Goal: Task Accomplishment & Management: Manage account settings

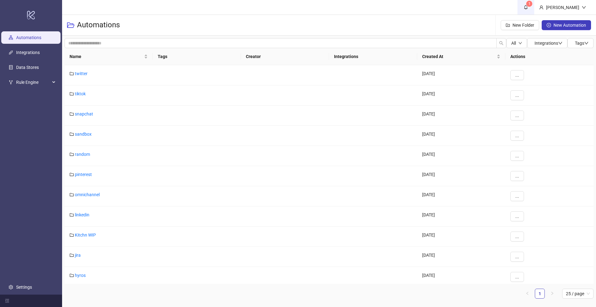
click at [528, 7] on icon "bell" at bounding box center [525, 7] width 3 height 4
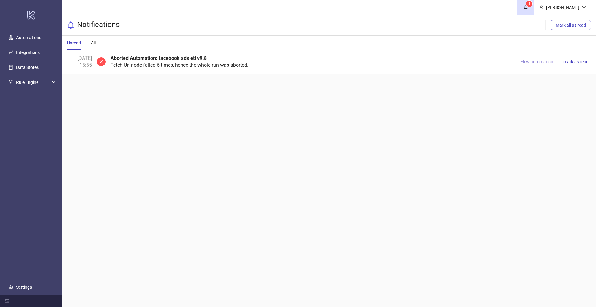
click at [541, 63] on span "view automation" at bounding box center [537, 61] width 32 height 5
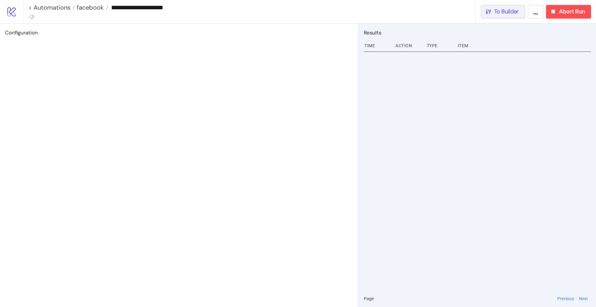
click at [505, 13] on span "To Builder" at bounding box center [506, 11] width 25 height 7
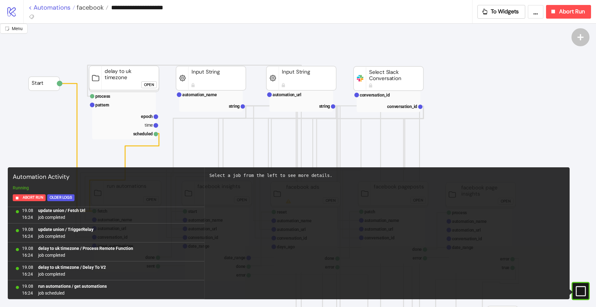
click at [51, 9] on link "< Automations" at bounding box center [52, 7] width 47 height 6
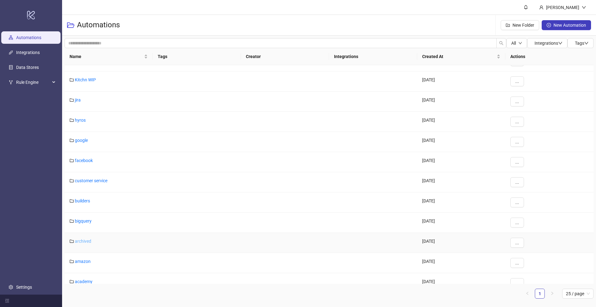
scroll to position [165, 0]
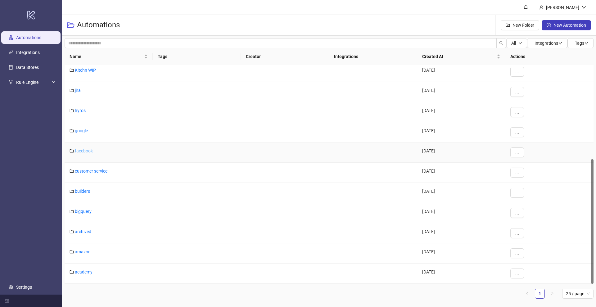
click at [82, 150] on link "facebook" at bounding box center [84, 150] width 18 height 5
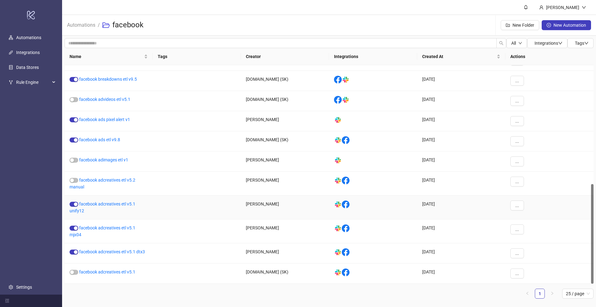
scroll to position [261, 0]
click at [517, 184] on span "..." at bounding box center [517, 181] width 4 height 5
click at [530, 225] on span "Move" at bounding box center [531, 223] width 18 height 7
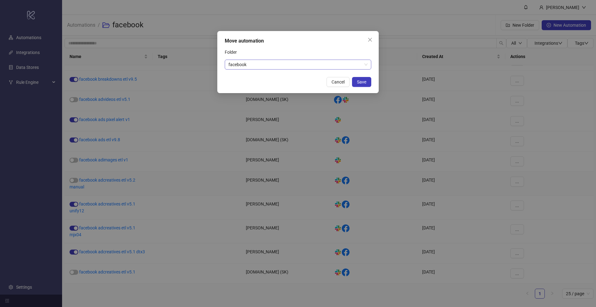
click at [260, 66] on span "facebook" at bounding box center [298, 64] width 139 height 9
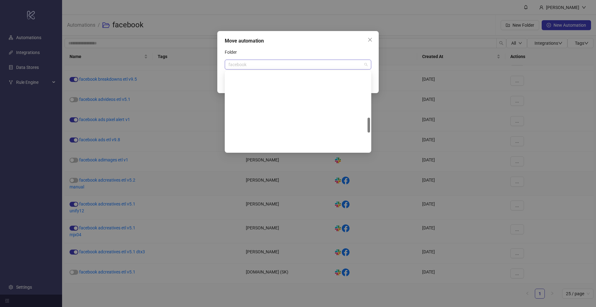
scroll to position [238, 0]
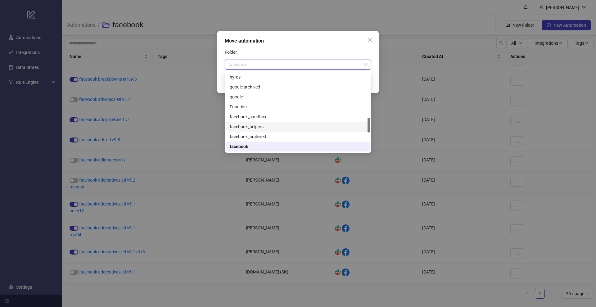
click at [257, 126] on div "facebook_helpers" at bounding box center [298, 126] width 137 height 7
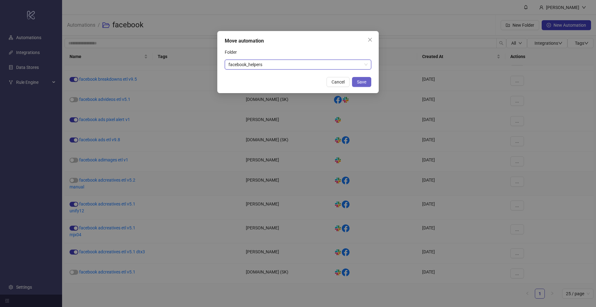
click at [360, 83] on span "Save" at bounding box center [361, 81] width 9 height 5
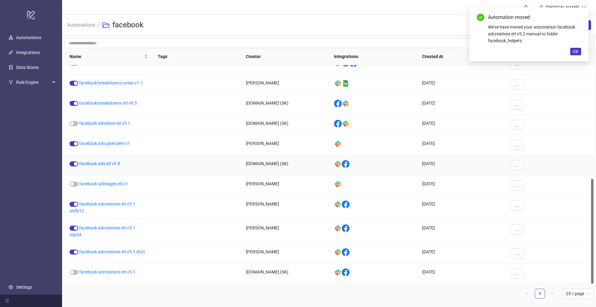
scroll to position [237, 0]
click at [575, 51] on span "OK" at bounding box center [576, 51] width 6 height 5
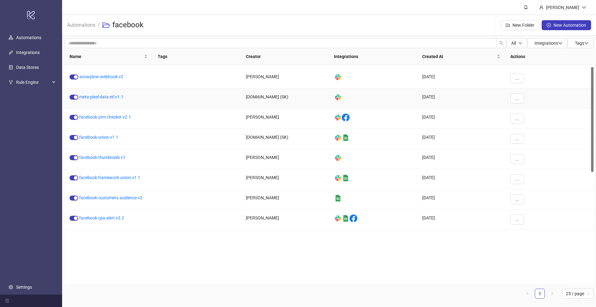
scroll to position [0, 0]
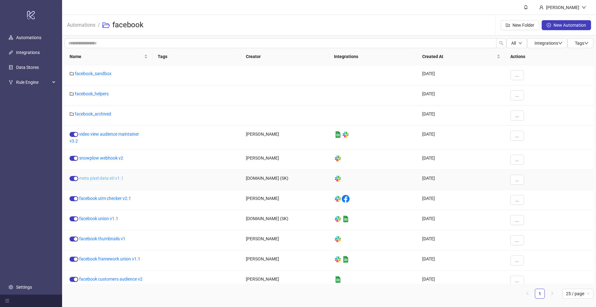
click at [102, 179] on link "meta pixel data etl v1.1" at bounding box center [101, 178] width 44 height 5
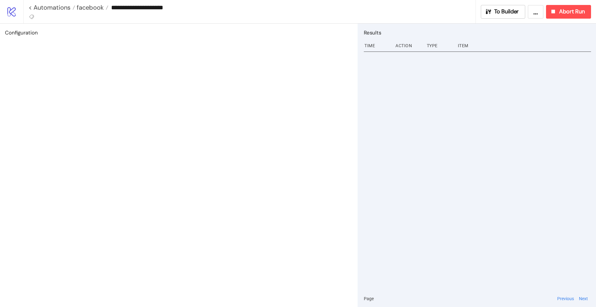
type input "**********"
click at [504, 15] on span "To Builder" at bounding box center [506, 11] width 25 height 7
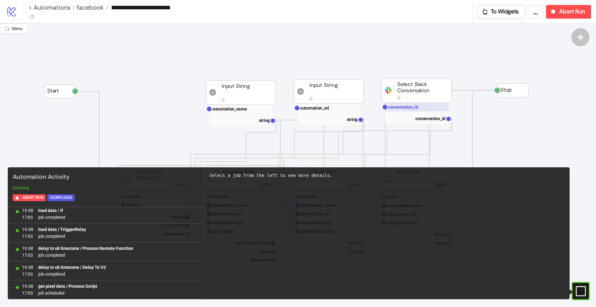
scroll to position [116, 0]
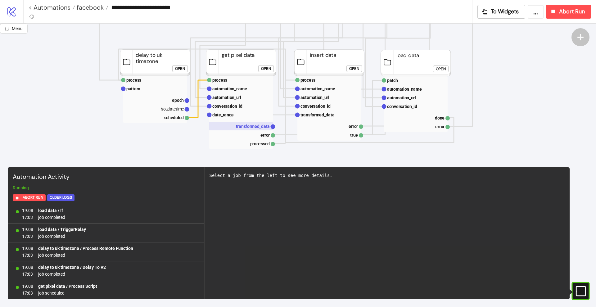
click at [255, 125] on text "transformed_data" at bounding box center [253, 126] width 34 height 5
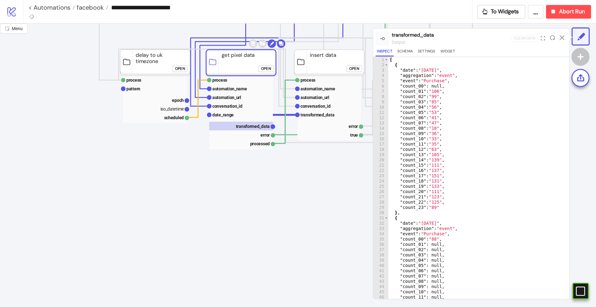
scroll to position [0, 0]
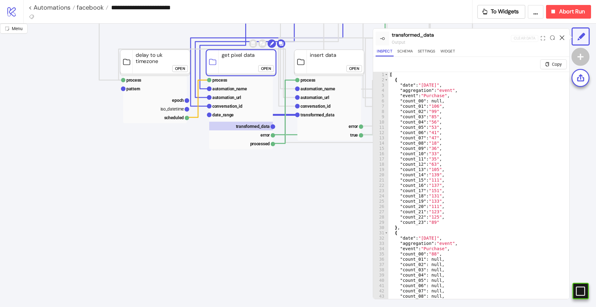
click at [561, 37] on icon at bounding box center [562, 37] width 5 height 5
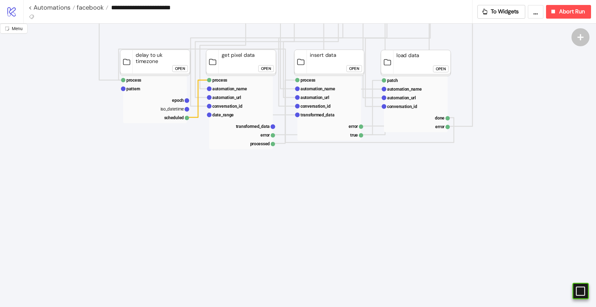
drag, startPoint x: 352, startPoint y: 211, endPoint x: 321, endPoint y: 191, distance: 37.2
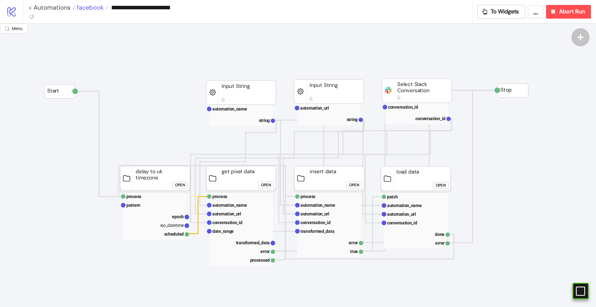
click at [92, 9] on span "facebook" at bounding box center [89, 7] width 29 height 8
